Goal: Transaction & Acquisition: Purchase product/service

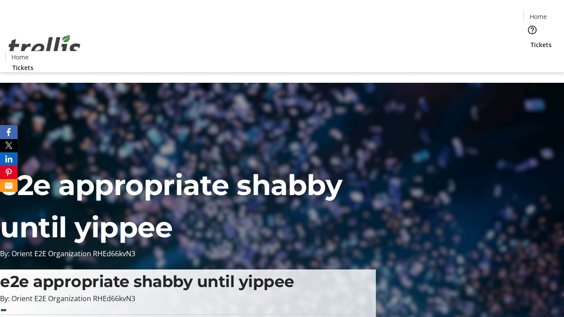
click at [531, 40] on span "Tickets" at bounding box center [541, 44] width 21 height 9
